Goal: Answer question/provide support: Answer question/provide support

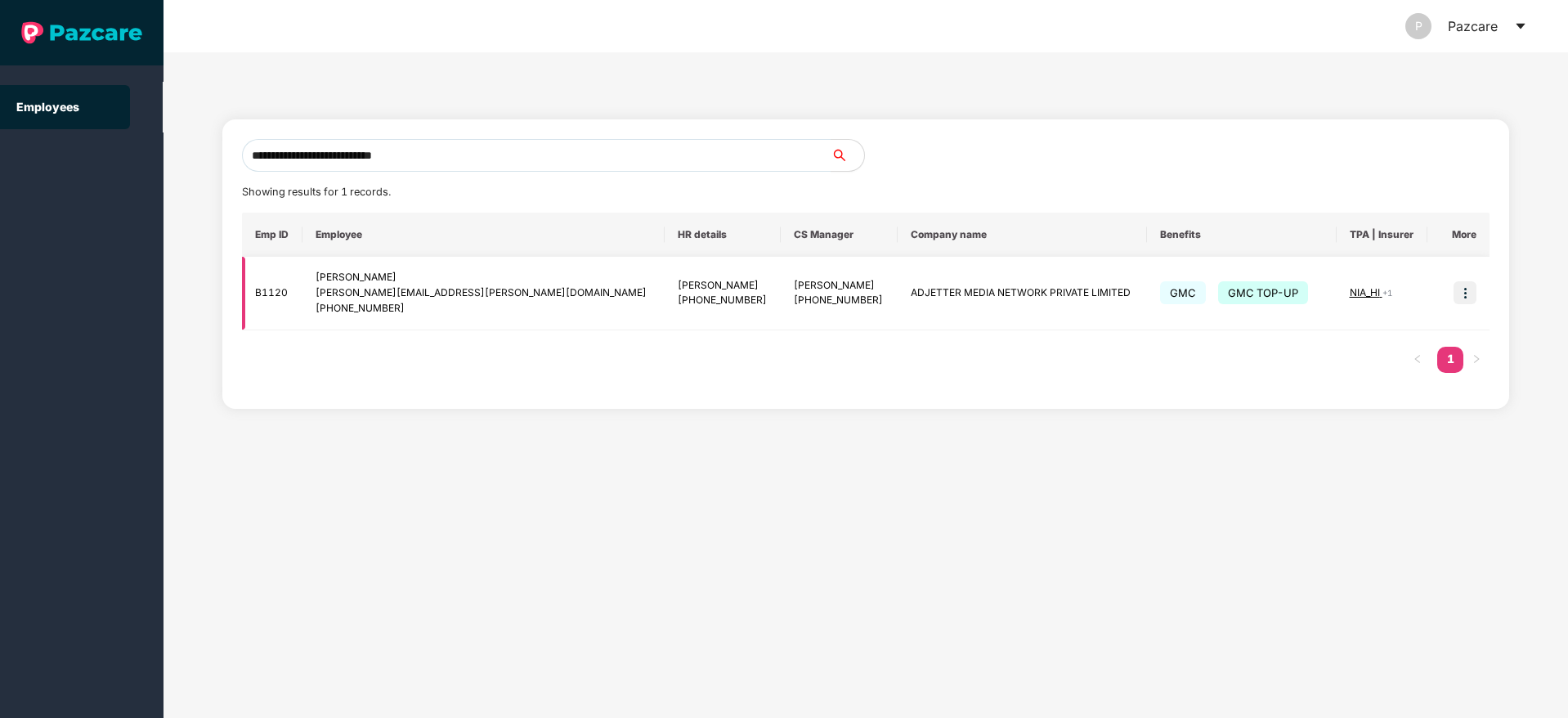
type input "**********"
click at [1462, 296] on img at bounding box center [1465, 293] width 23 height 23
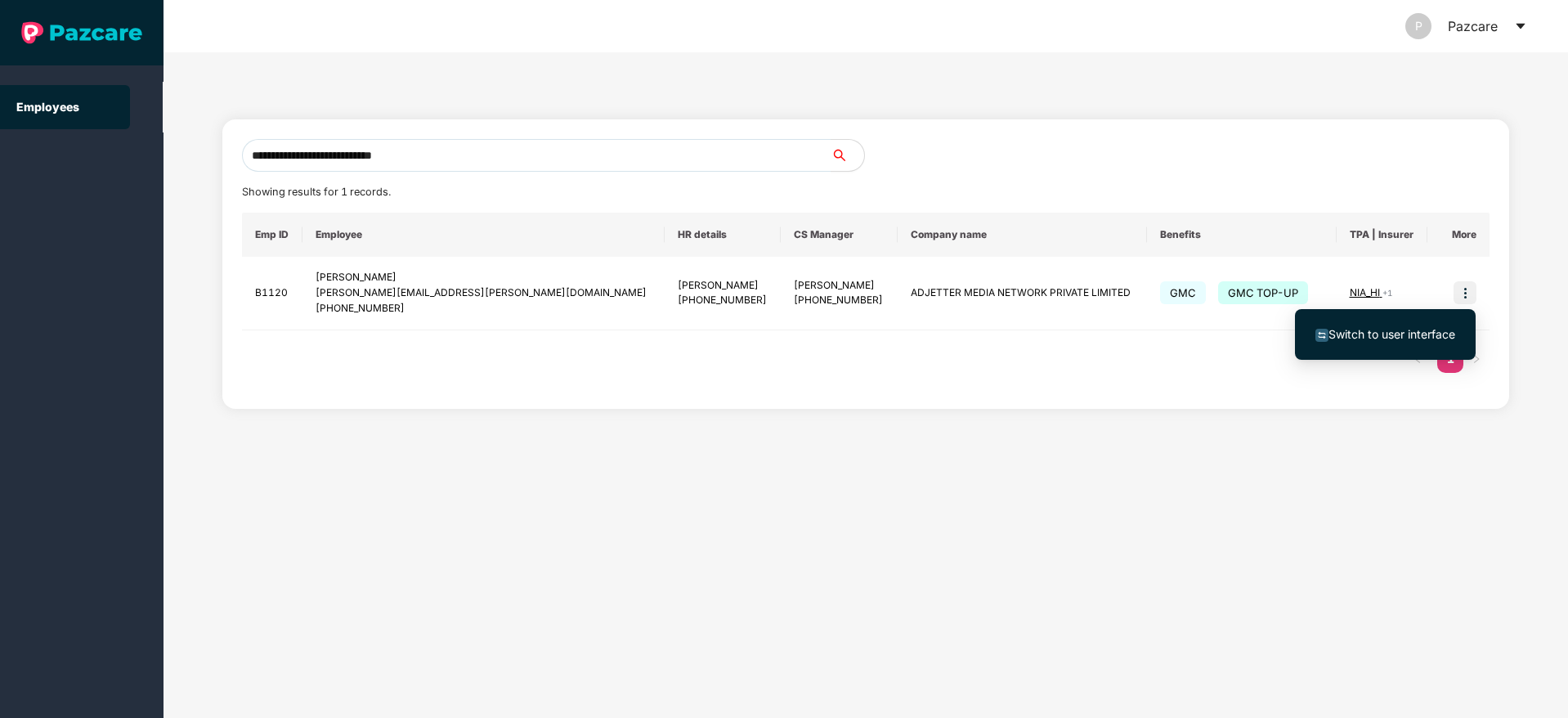
click at [1374, 335] on span "Switch to user interface" at bounding box center [1392, 333] width 127 height 14
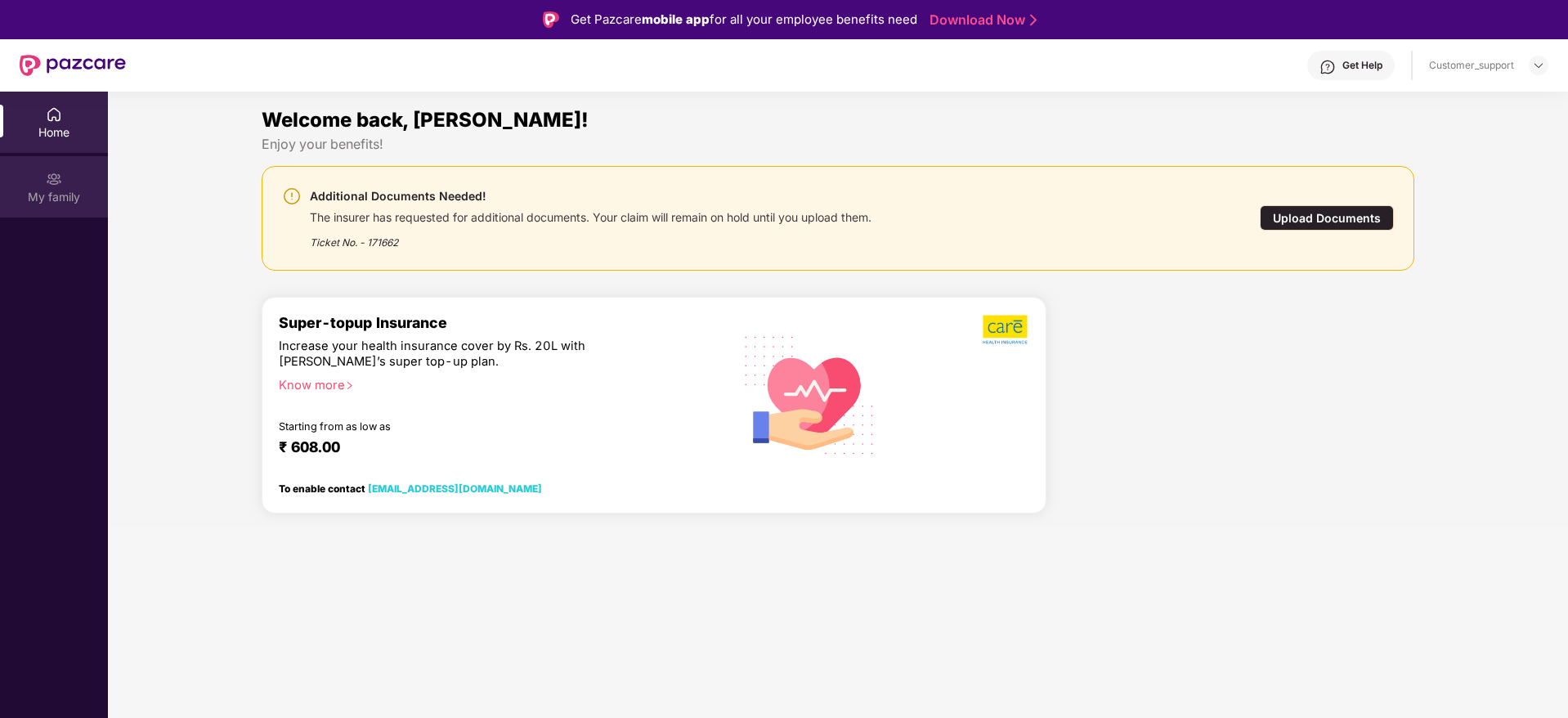
click at [50, 195] on div "My family" at bounding box center [54, 196] width 108 height 16
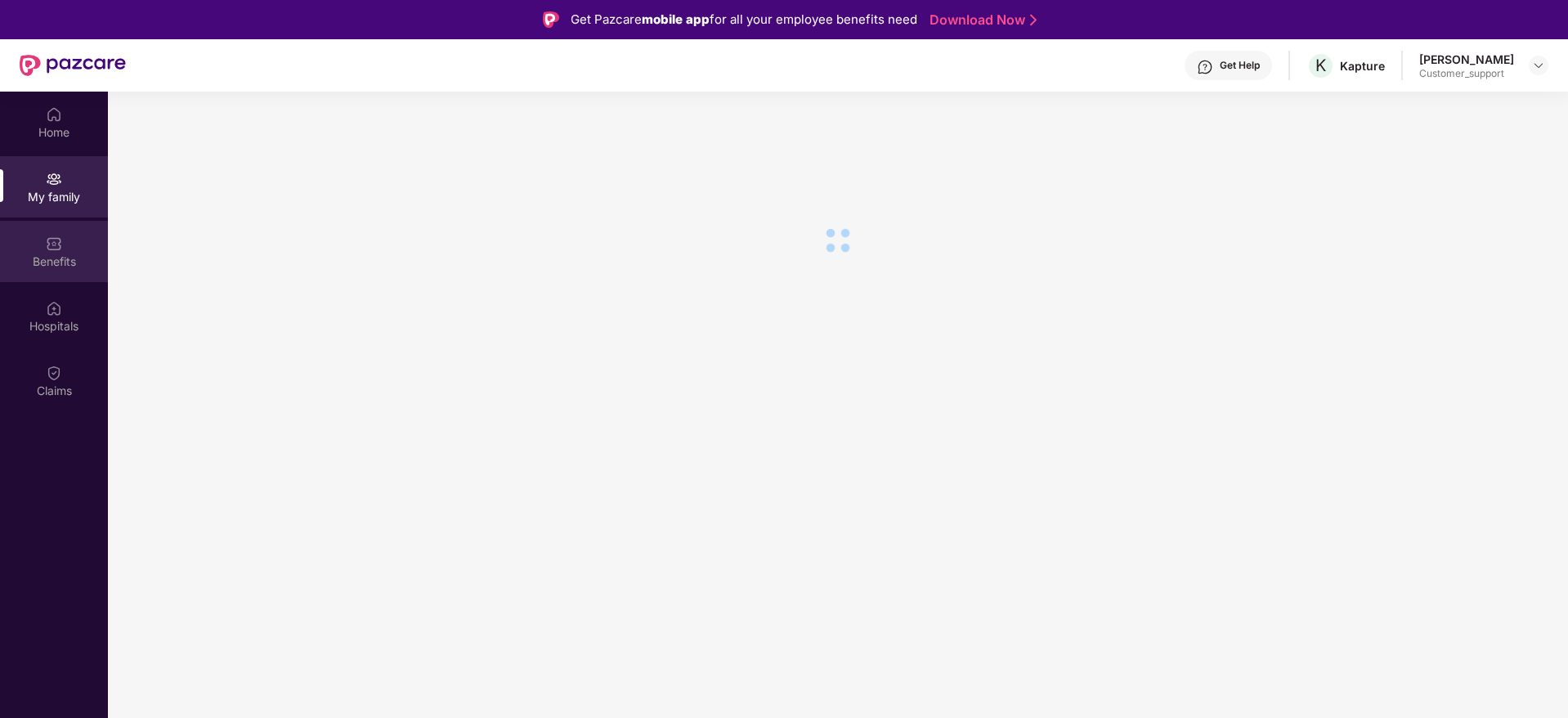
click at [47, 248] on img at bounding box center [53, 243] width 16 height 16
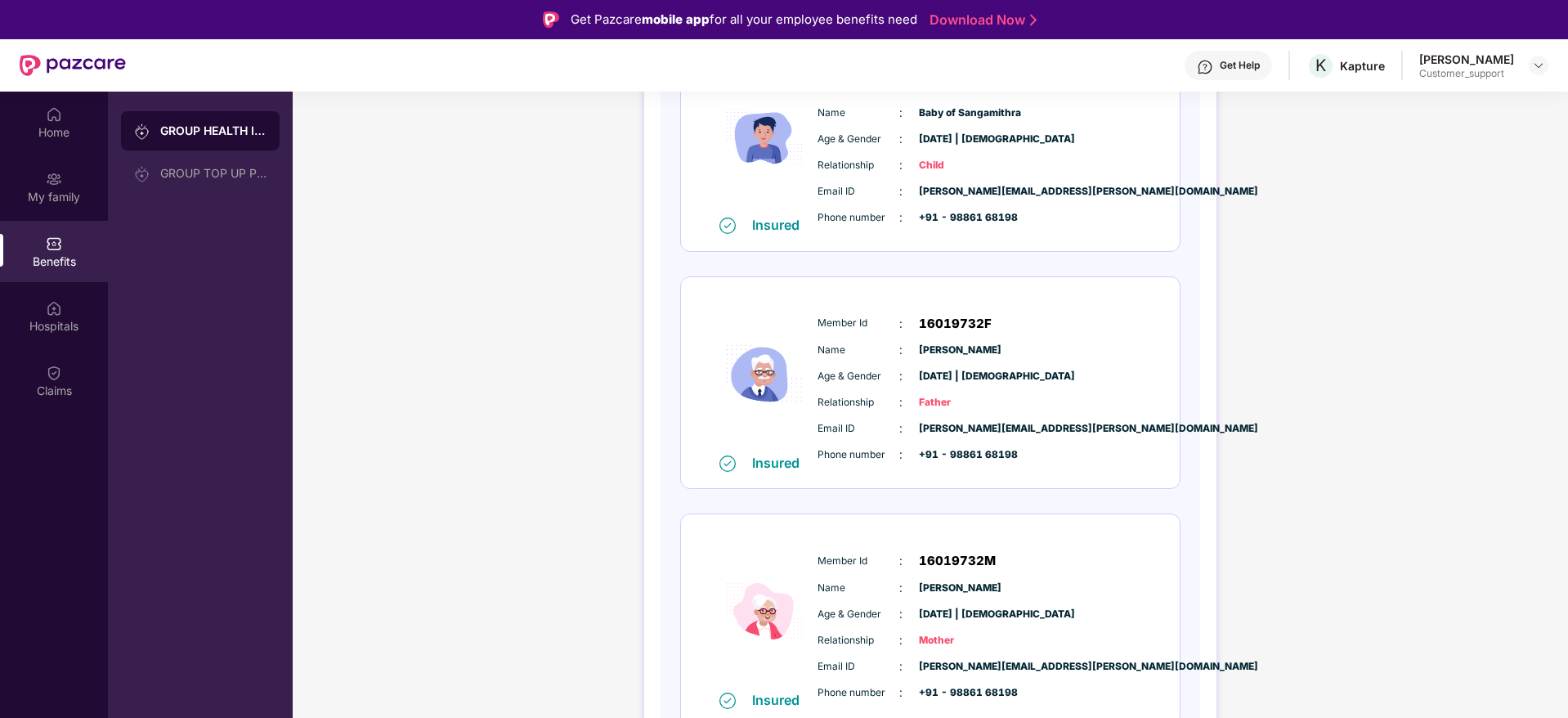
scroll to position [1029, 0]
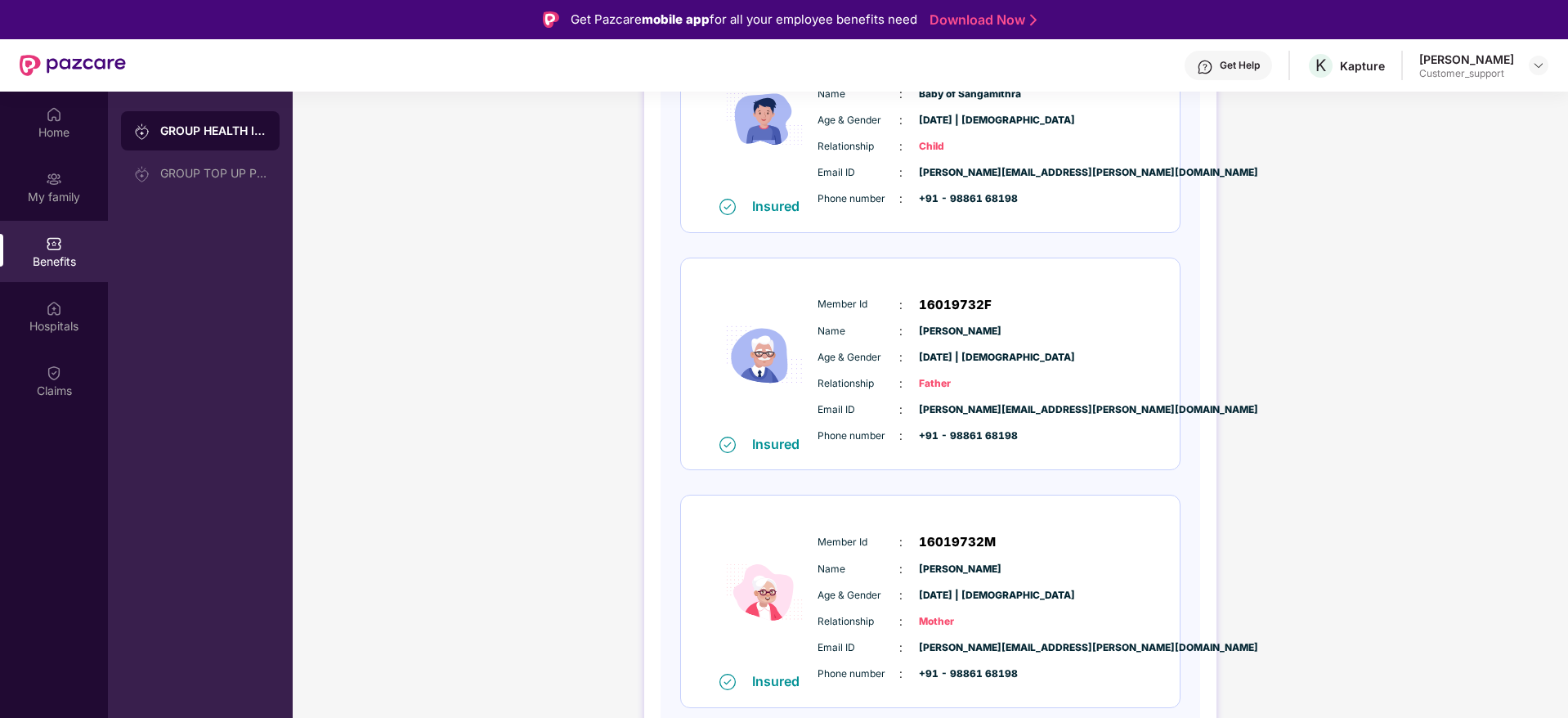
click at [935, 540] on span "16019732M" at bounding box center [957, 542] width 77 height 20
copy span "16019732M"
click at [935, 540] on span "16019732M" at bounding box center [957, 542] width 77 height 20
copy span "16019732M"
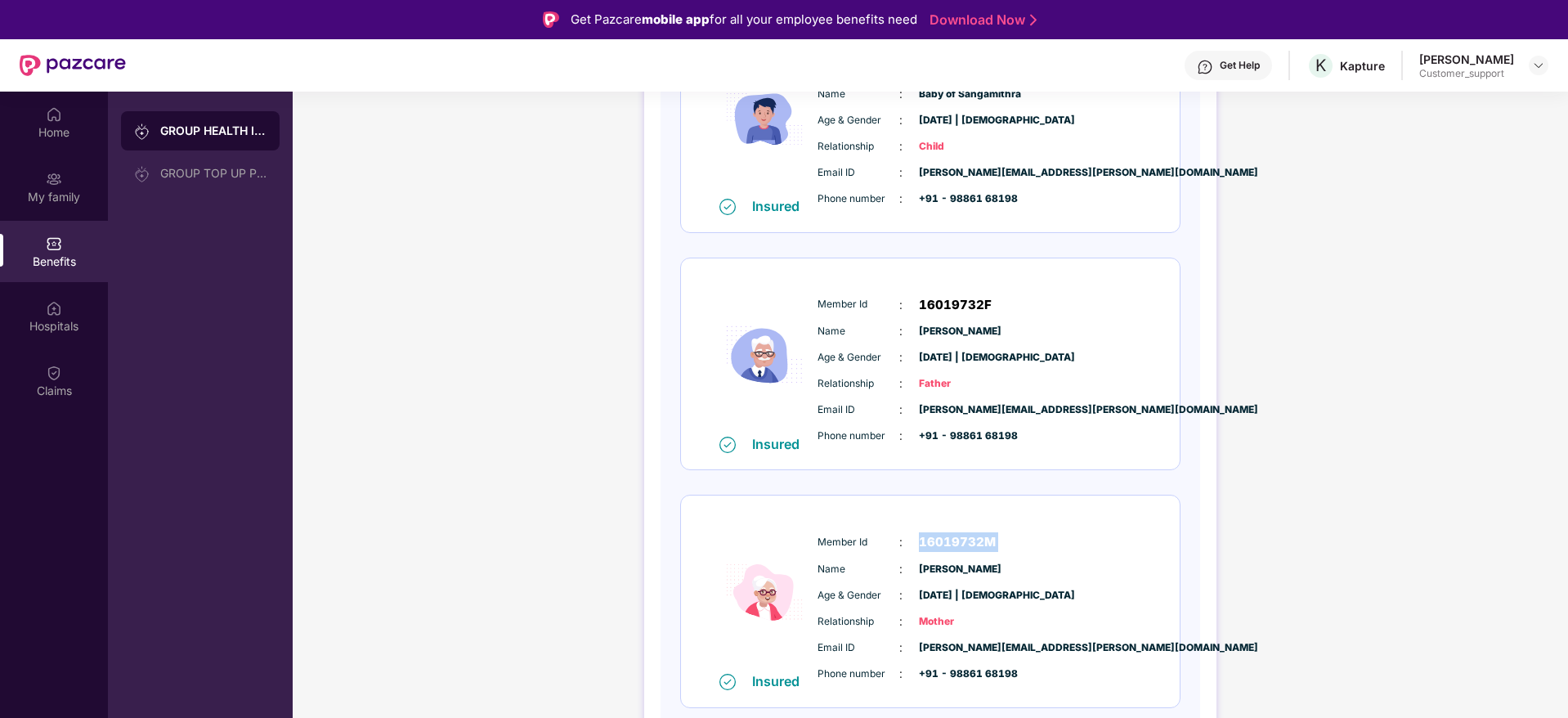
copy span "16019732M"
